Goal: Find specific page/section: Find specific page/section

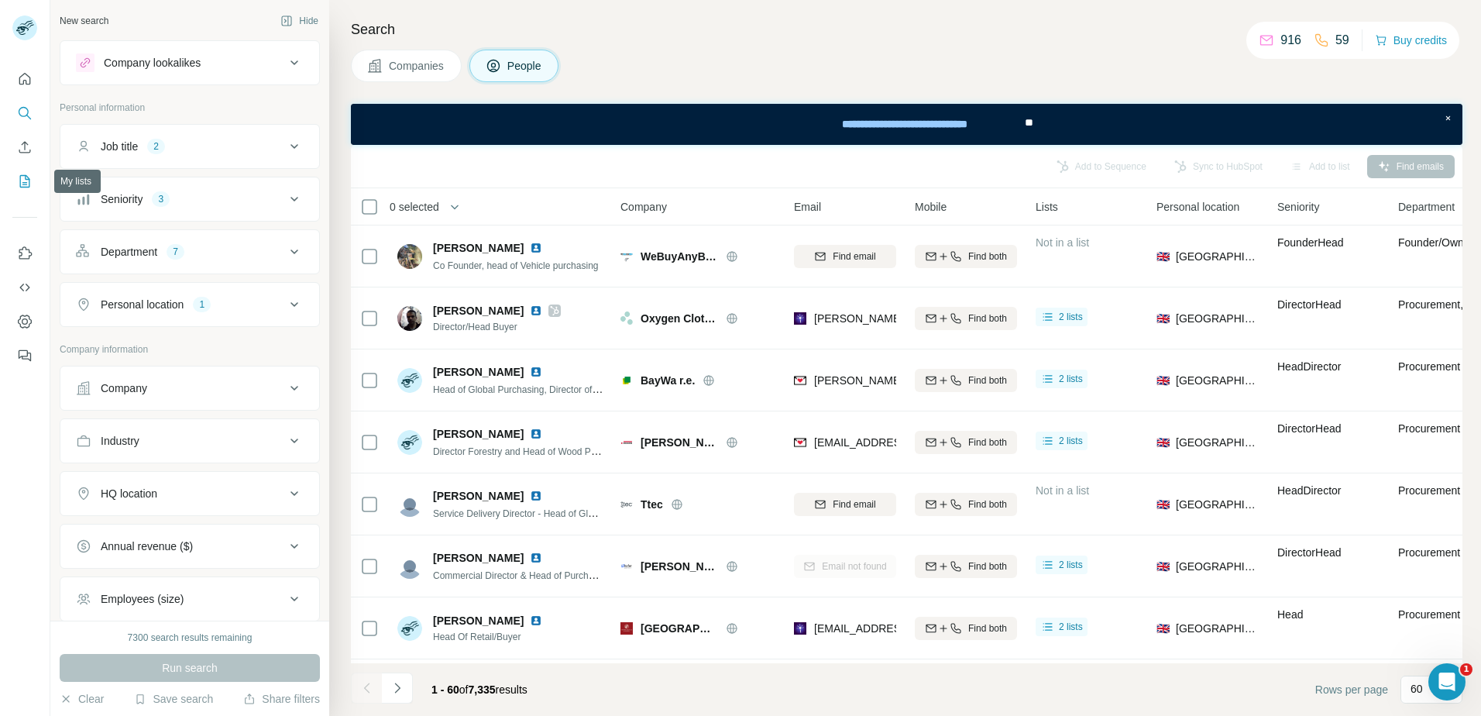
click at [26, 189] on button "My lists" at bounding box center [24, 181] width 25 height 28
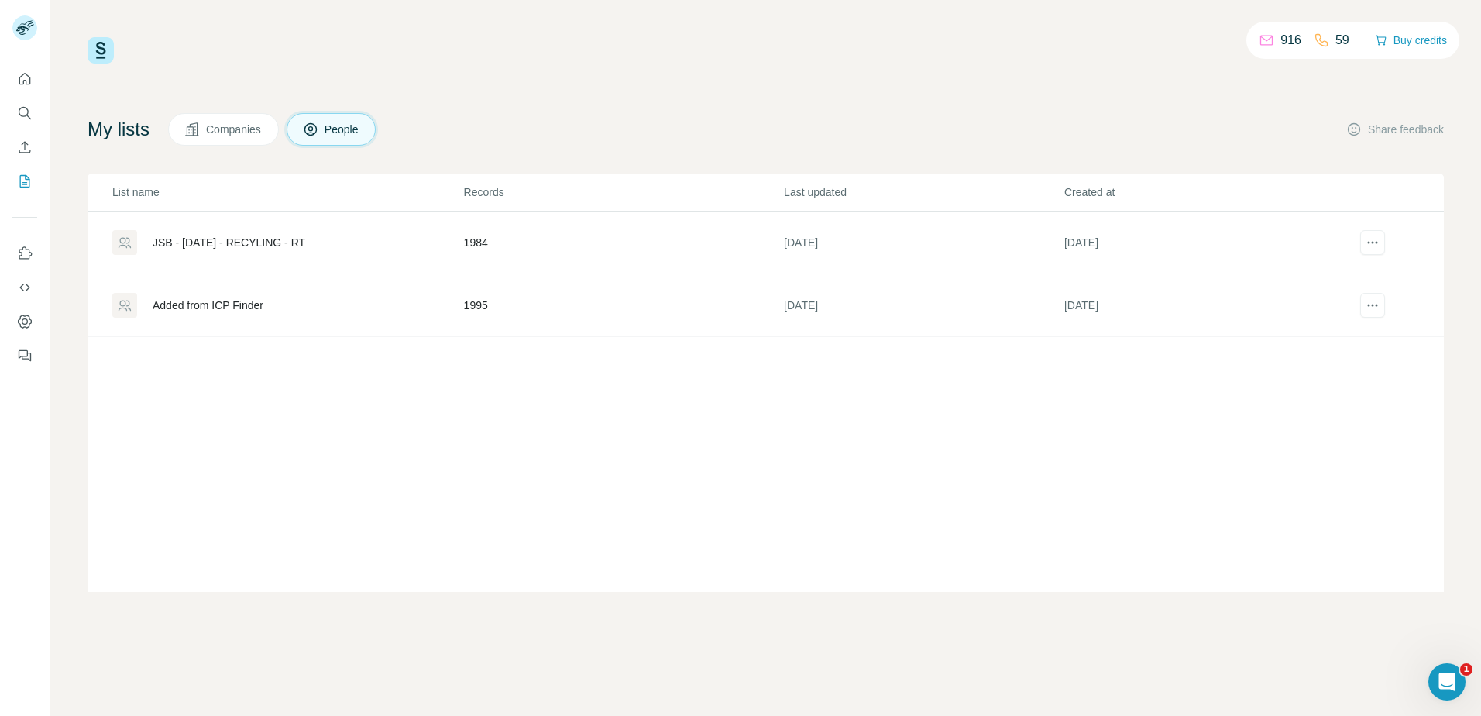
click at [285, 238] on div "JSB - [DATE] - RECYLING - RT" at bounding box center [229, 242] width 153 height 15
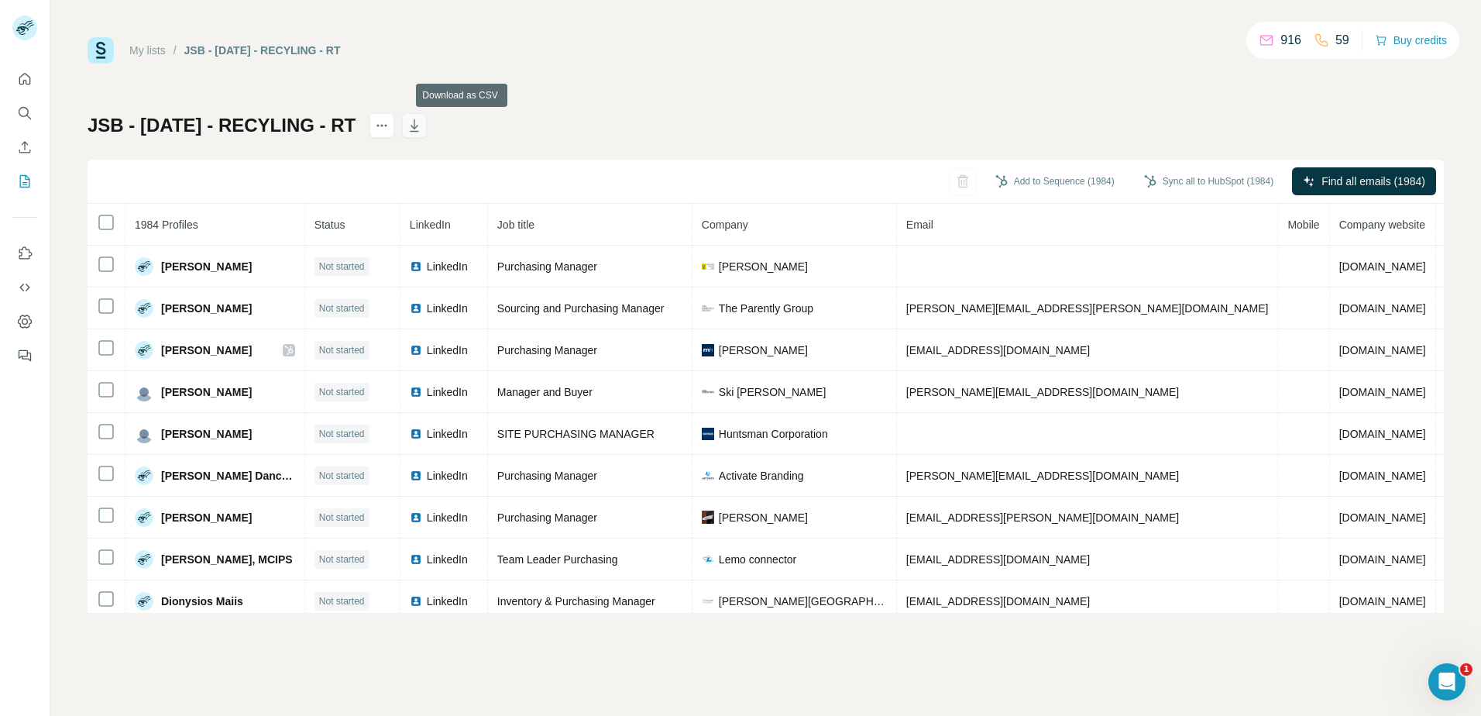
click at [418, 128] on icon "button" at bounding box center [414, 127] width 8 height 5
click at [1037, 81] on div "My lists / JSB - [DATE] - RECYLING - RT 916 59 Buy credits JSB - [DATE] - RECYL…" at bounding box center [766, 324] width 1356 height 575
